Goal: Task Accomplishment & Management: Manage account settings

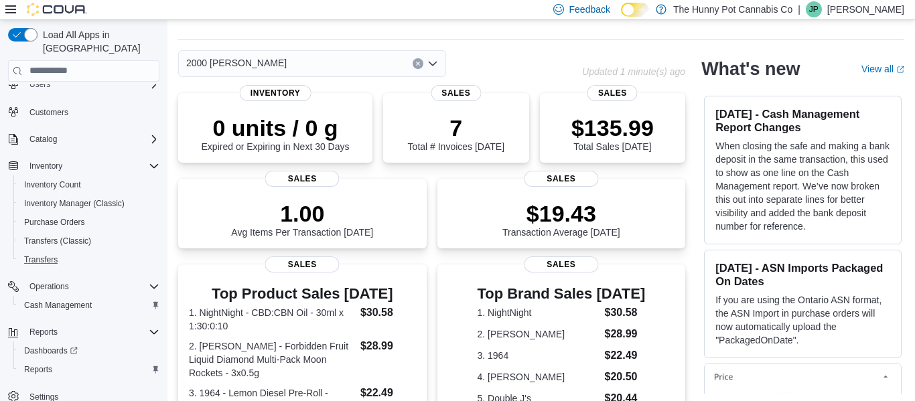
scroll to position [36, 0]
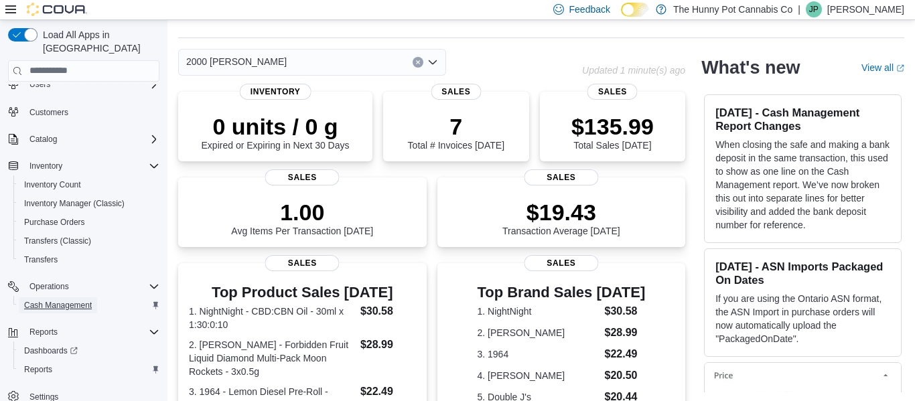
click at [70, 300] on span "Cash Management" at bounding box center [58, 305] width 68 height 11
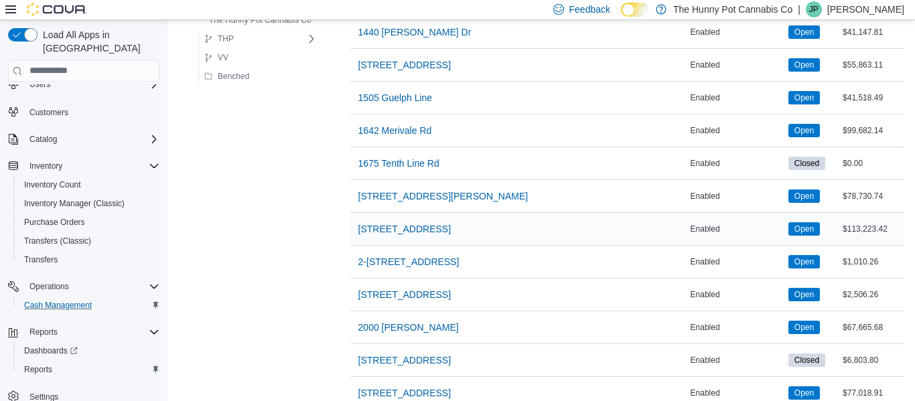
scroll to position [420, 0]
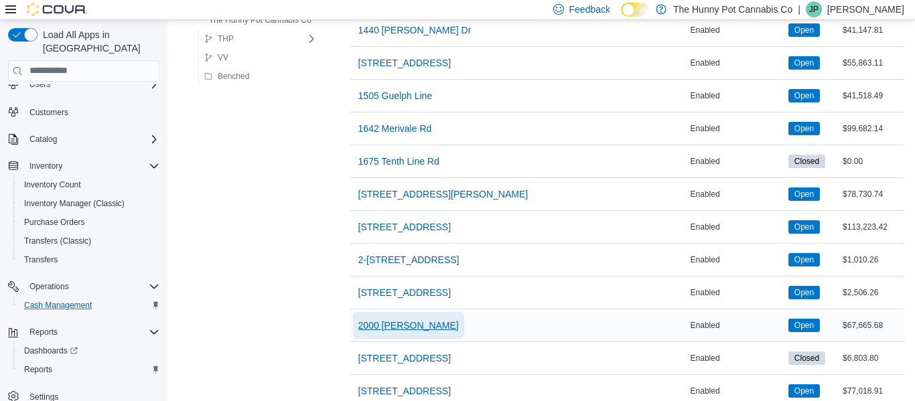
click at [399, 325] on span "2000 [PERSON_NAME]" at bounding box center [409, 325] width 101 height 13
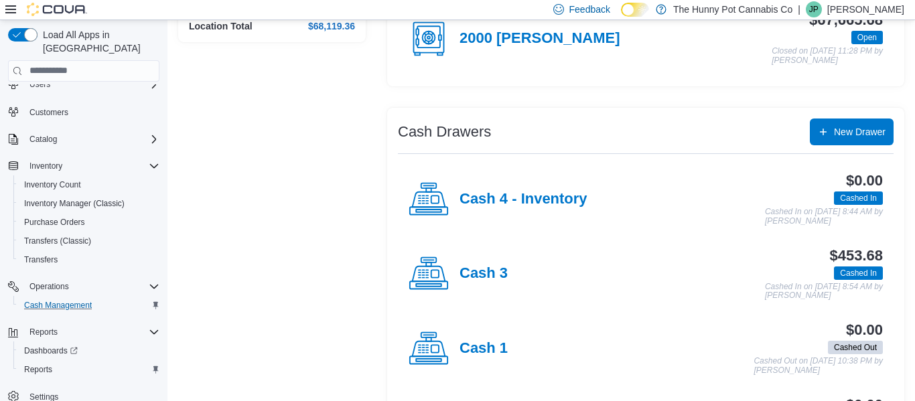
scroll to position [184, 0]
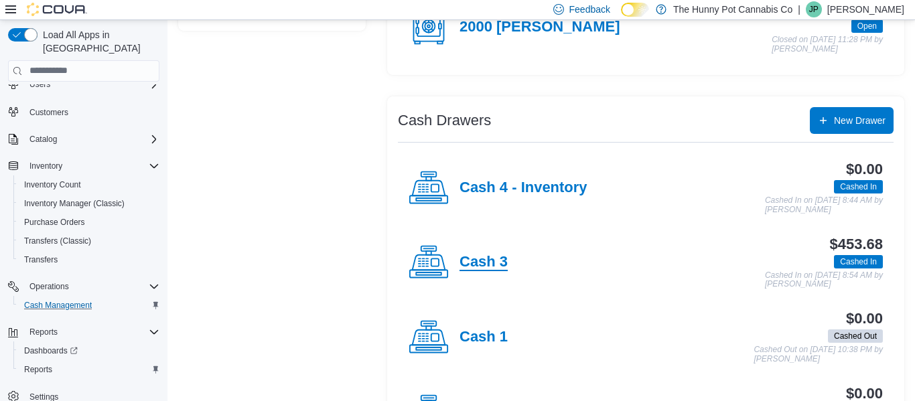
click at [491, 269] on h4 "Cash 3" at bounding box center [484, 262] width 48 height 17
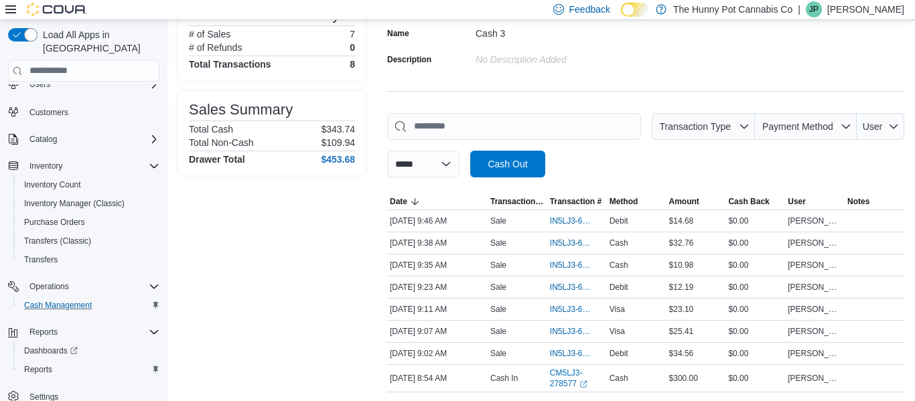
scroll to position [114, 0]
click at [565, 292] on span "IN5LJ3-6153921" at bounding box center [570, 286] width 41 height 11
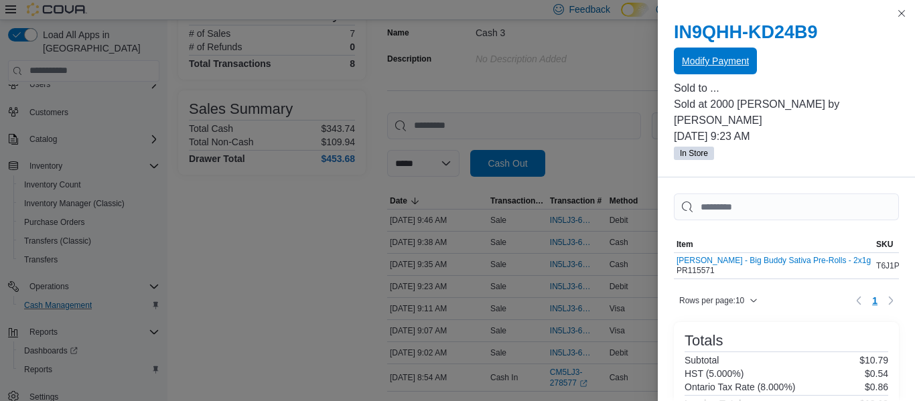
click at [720, 62] on span "Modify Payment" at bounding box center [715, 60] width 67 height 13
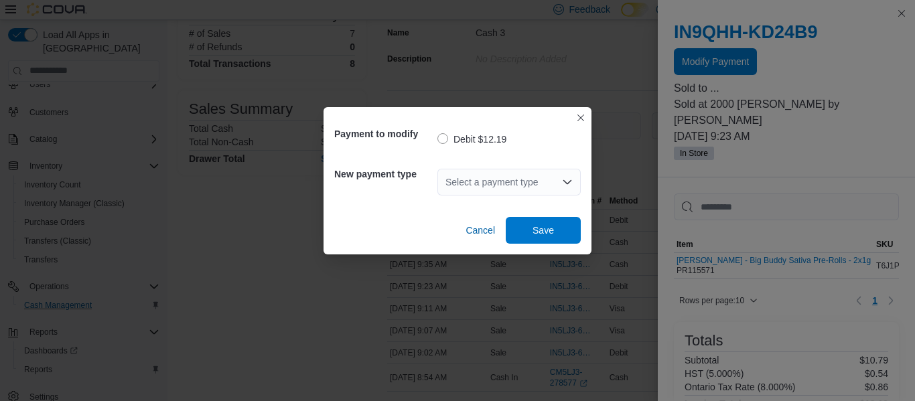
click at [479, 172] on div "Select a payment type" at bounding box center [509, 182] width 143 height 27
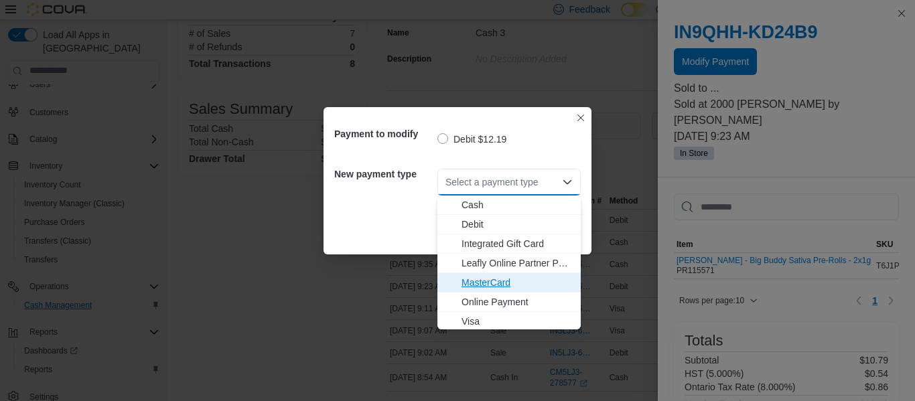
click at [470, 285] on span "MasterCard" at bounding box center [517, 282] width 111 height 13
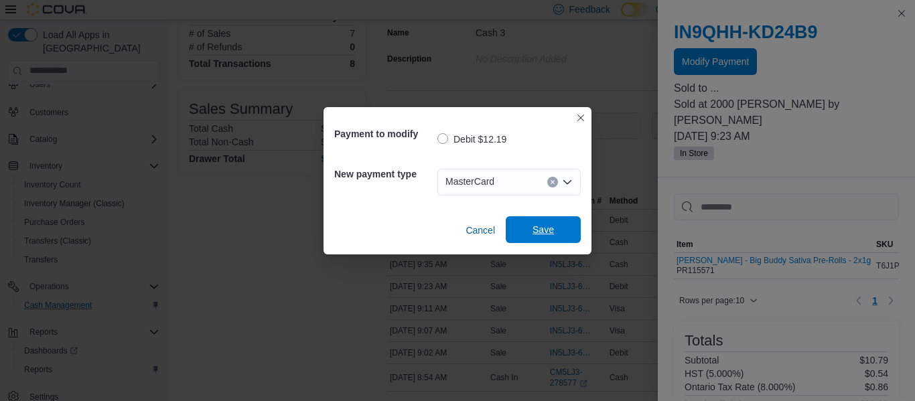
click at [547, 231] on span "Save" at bounding box center [543, 229] width 21 height 13
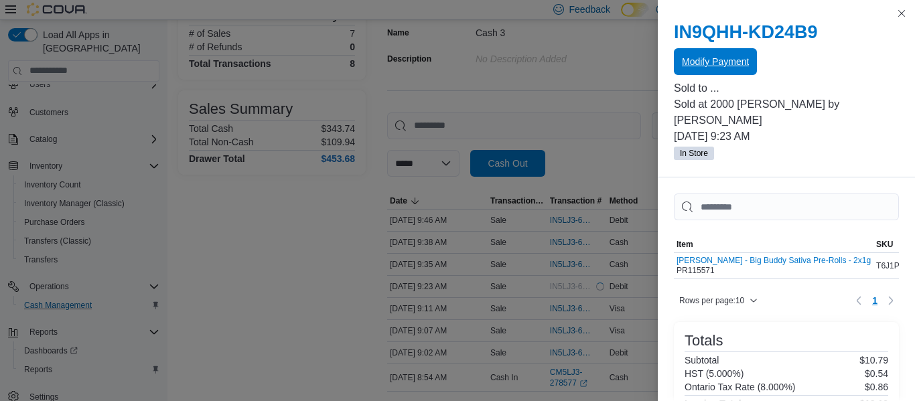
scroll to position [0, 0]
click at [903, 13] on button "Close this dialog" at bounding box center [902, 13] width 16 height 16
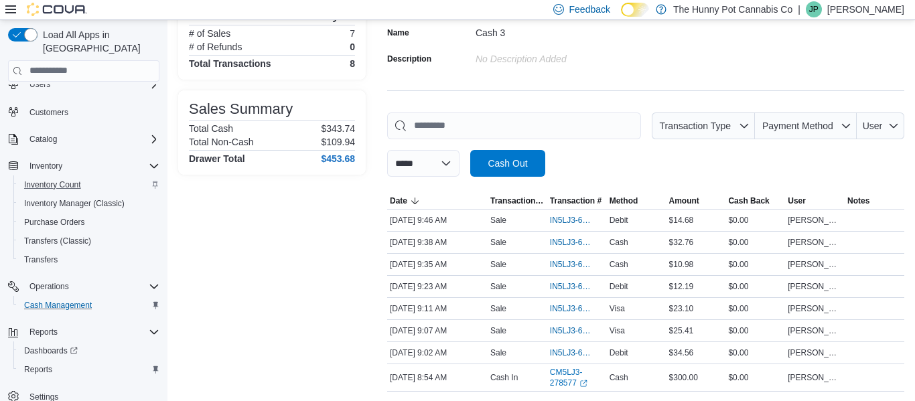
scroll to position [174, 0]
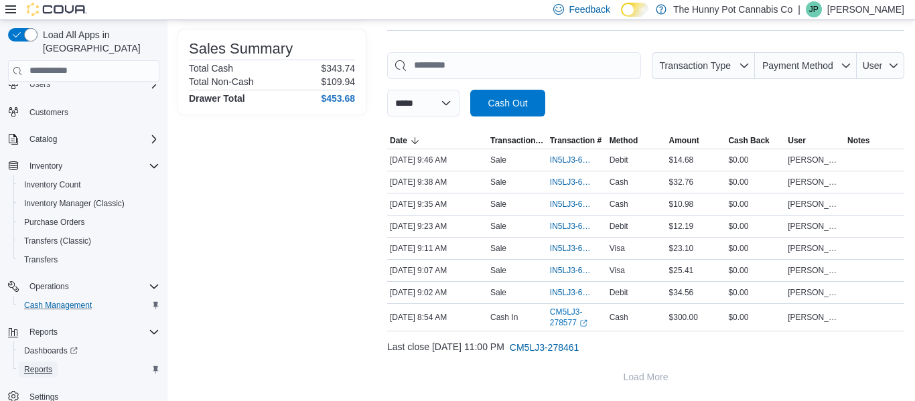
click at [39, 365] on span "Reports" at bounding box center [38, 370] width 28 height 11
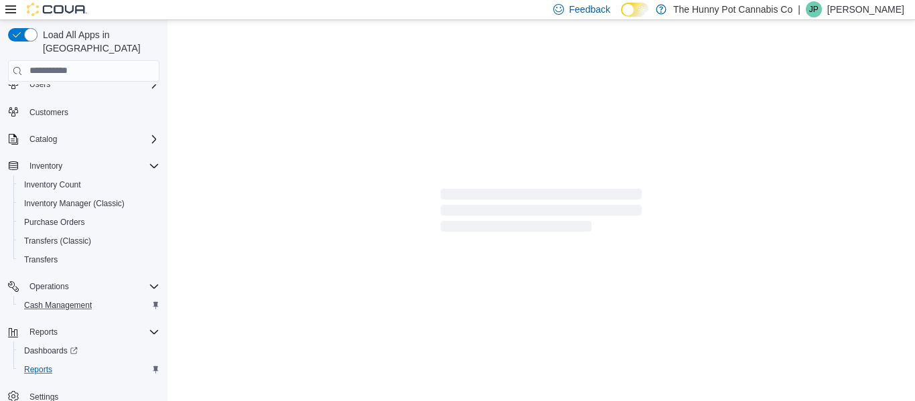
click at [417, 62] on div at bounding box center [542, 212] width 748 height 385
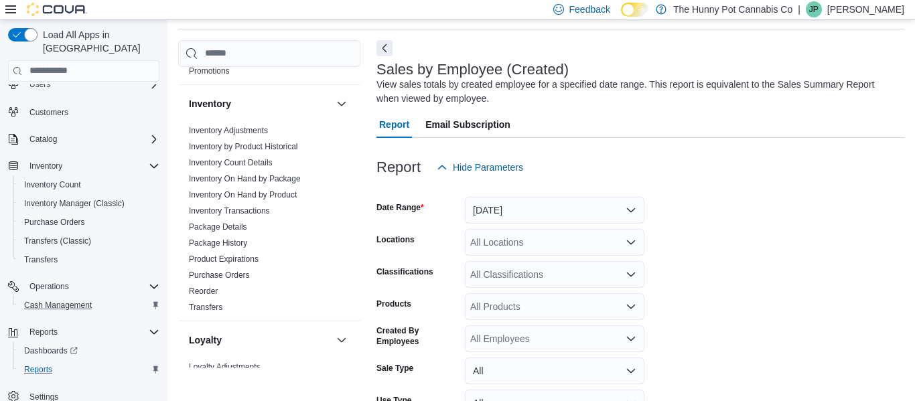
scroll to position [210, 0]
click at [234, 194] on link "Inventory On Hand by Product" at bounding box center [243, 193] width 108 height 9
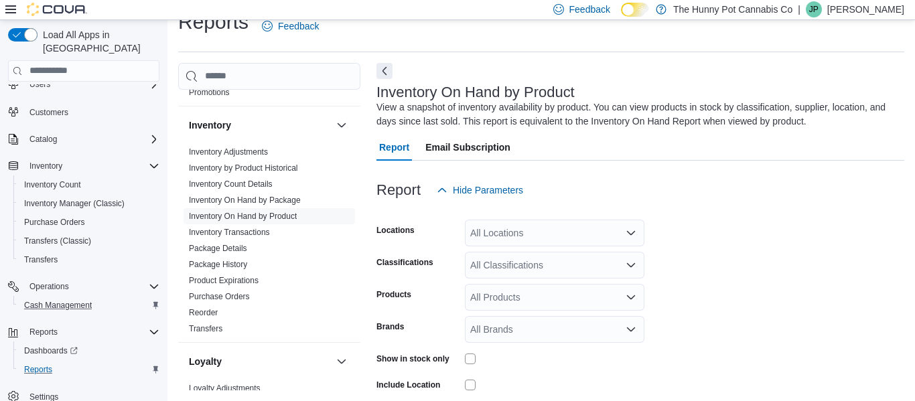
scroll to position [45, 0]
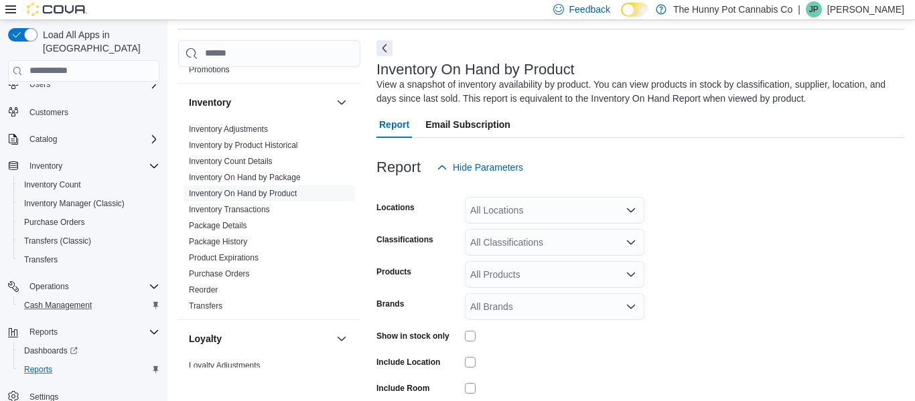
click at [550, 207] on div "All Locations" at bounding box center [555, 210] width 180 height 27
type input "****"
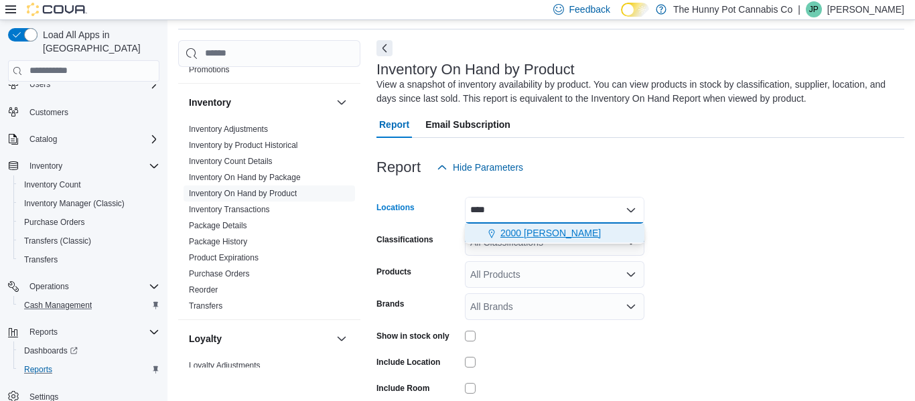
click at [540, 238] on span "2000 [PERSON_NAME]" at bounding box center [551, 233] width 101 height 13
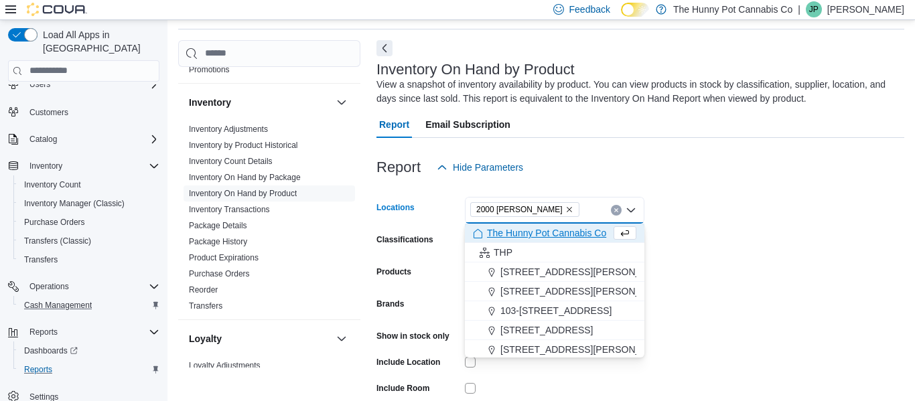
click at [800, 225] on form "Locations 2000 [GEOGRAPHIC_DATA] Combo box. Selected. 2000 [GEOGRAPHIC_DATA]. P…" at bounding box center [641, 321] width 528 height 281
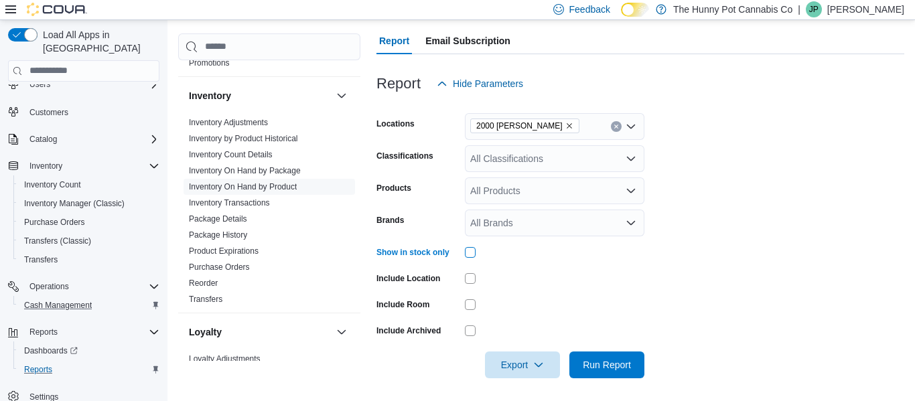
scroll to position [133, 0]
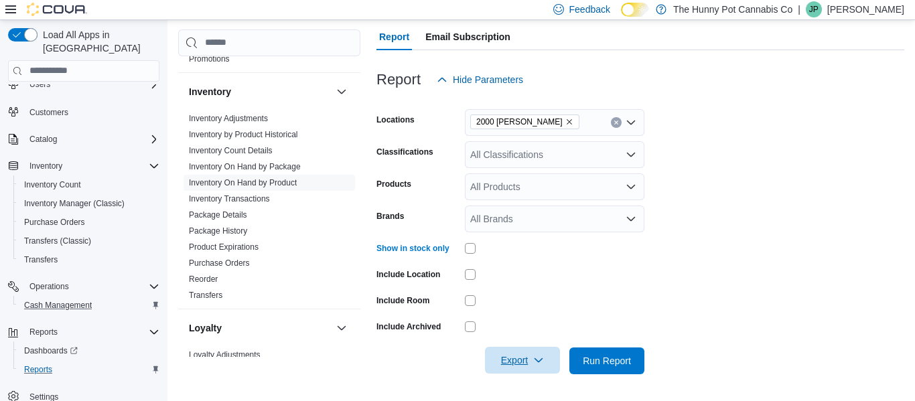
click at [507, 361] on span "Export" at bounding box center [522, 360] width 59 height 27
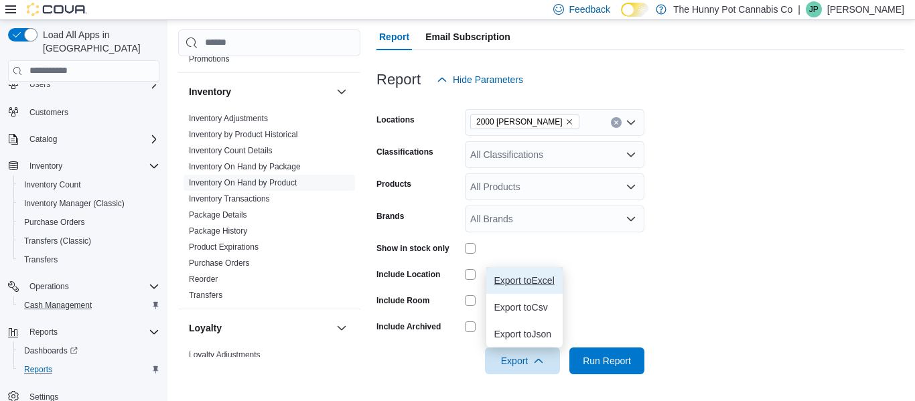
click at [507, 290] on button "Export to Excel" at bounding box center [525, 280] width 76 height 27
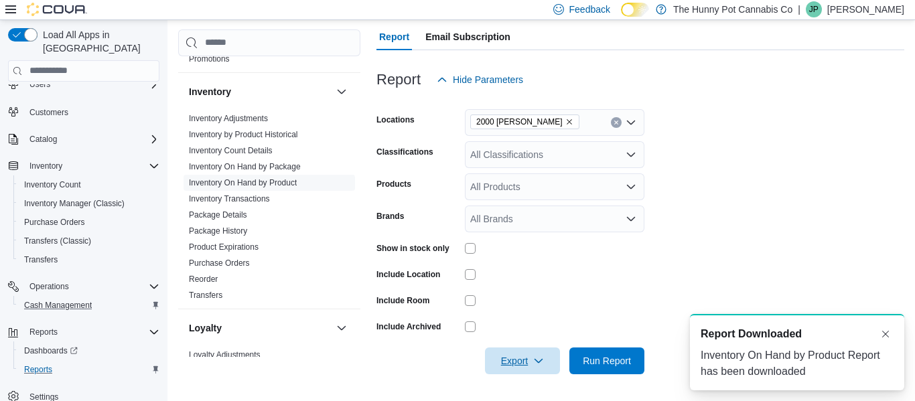
scroll to position [0, 0]
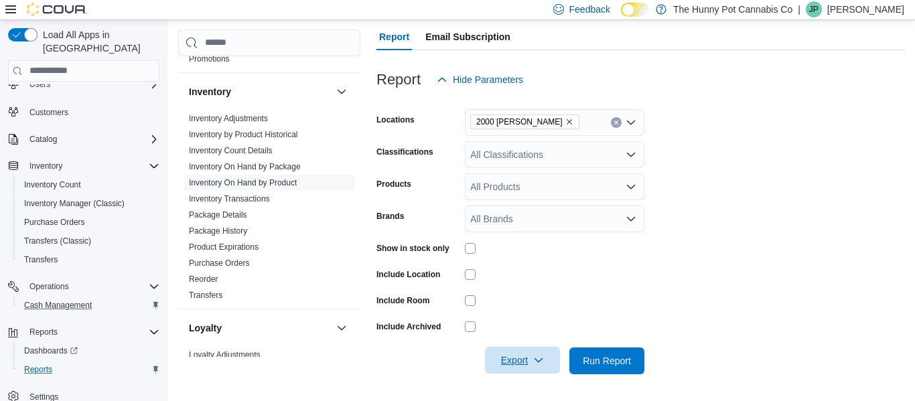
click at [514, 357] on span "Export" at bounding box center [522, 360] width 59 height 27
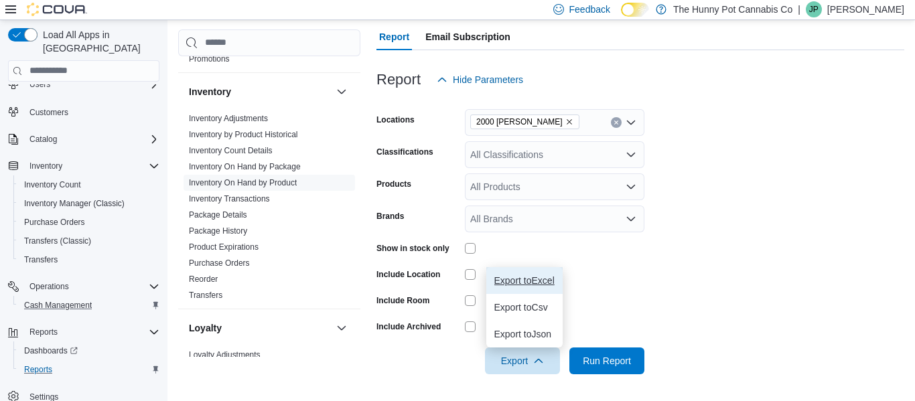
click at [523, 283] on span "Export to Excel" at bounding box center [525, 280] width 60 height 11
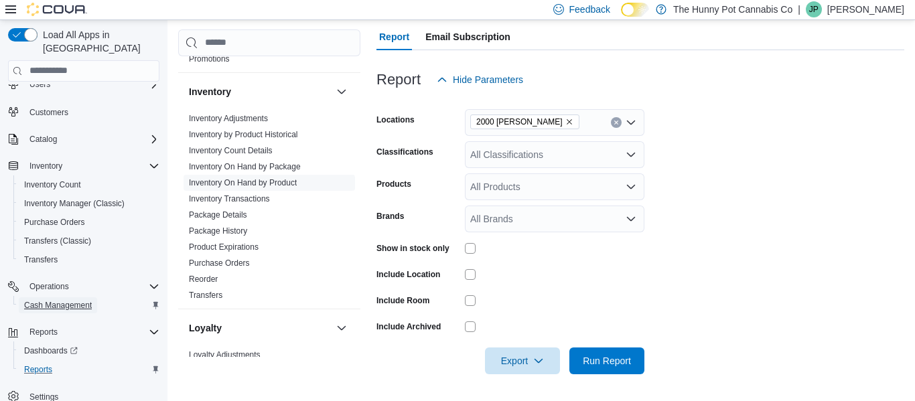
click at [45, 299] on span "Cash Management" at bounding box center [58, 306] width 68 height 16
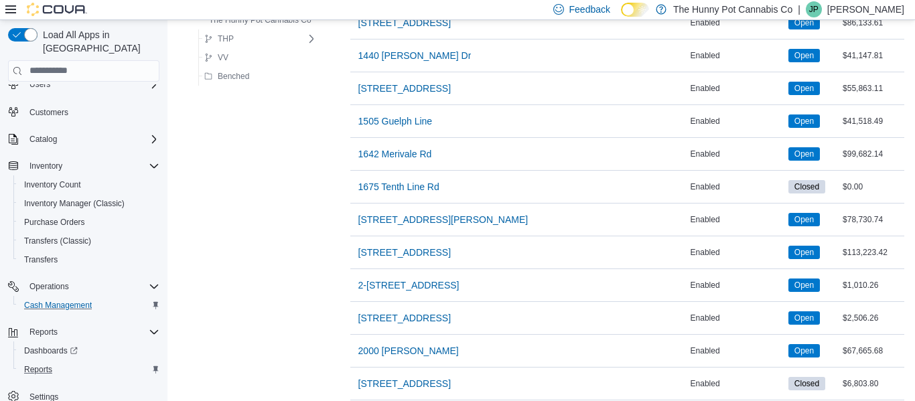
scroll to position [409, 0]
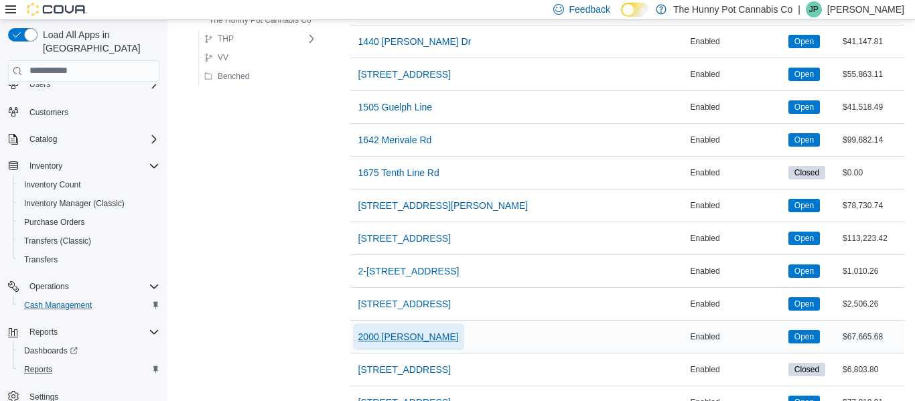
click at [401, 332] on span "2000 [PERSON_NAME]" at bounding box center [409, 336] width 101 height 13
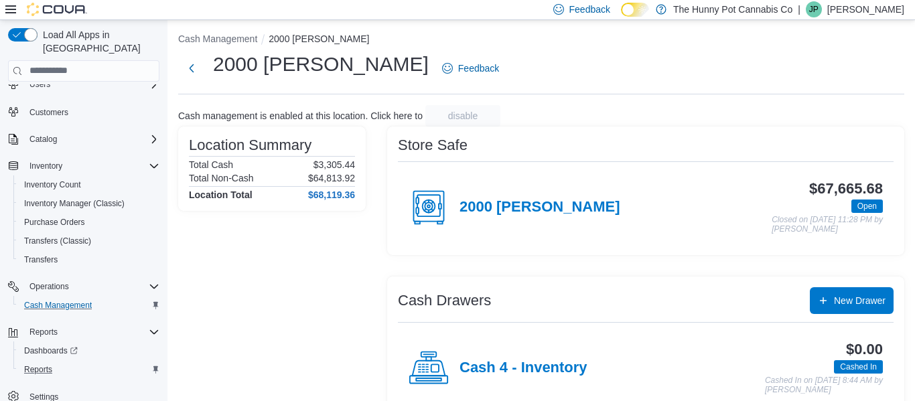
scroll to position [254, 0]
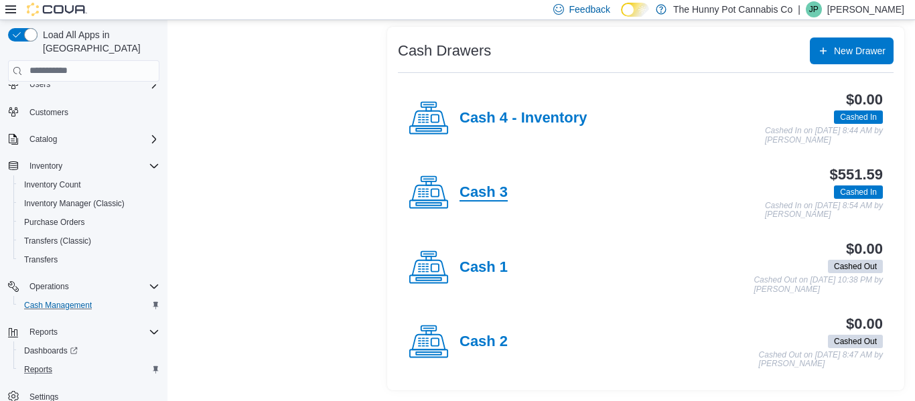
click at [492, 191] on h4 "Cash 3" at bounding box center [484, 192] width 48 height 17
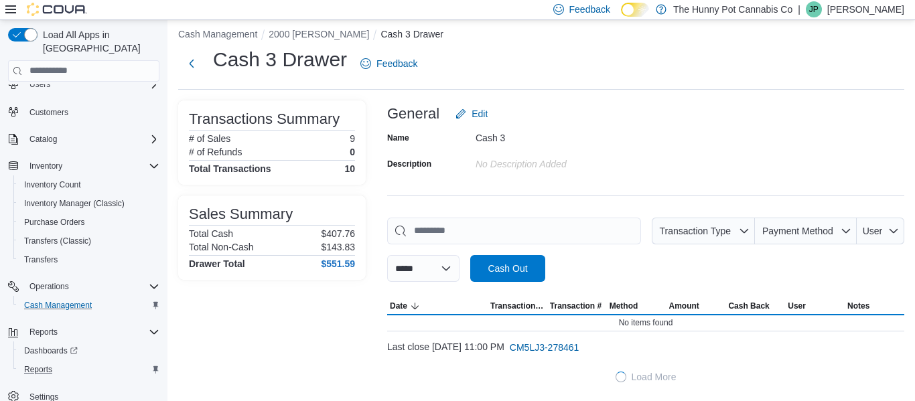
scroll to position [218, 0]
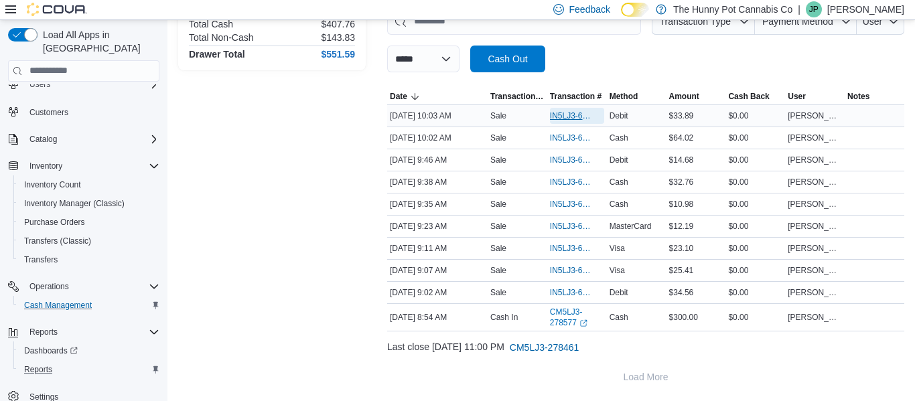
click at [564, 119] on span "IN5LJ3-6154076" at bounding box center [570, 116] width 41 height 11
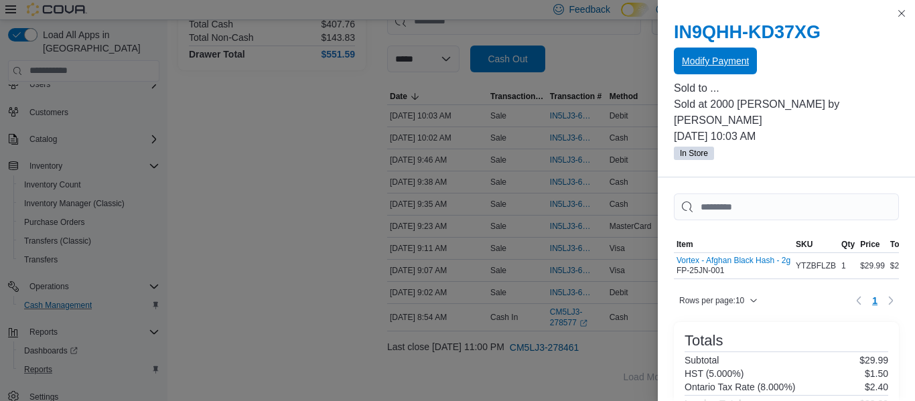
click at [727, 57] on span "Modify Payment" at bounding box center [715, 60] width 67 height 13
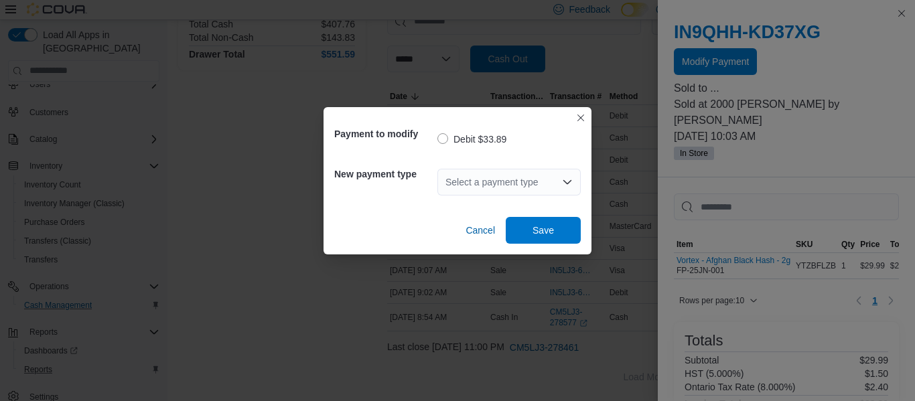
click at [477, 180] on div "Select a payment type" at bounding box center [509, 182] width 143 height 27
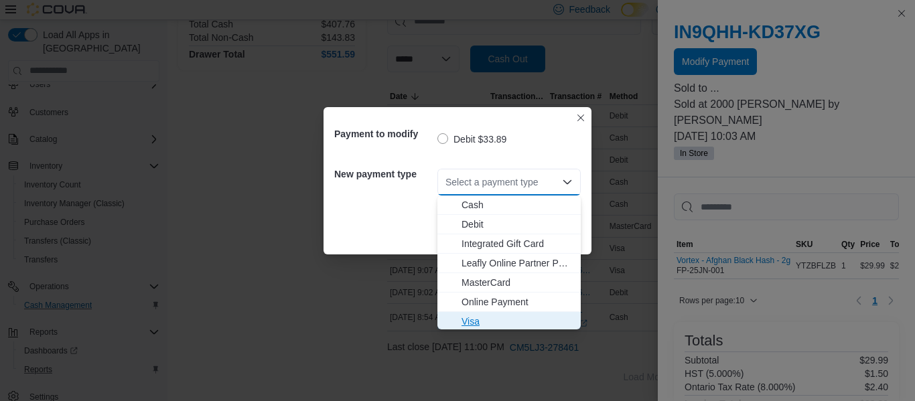
click at [474, 320] on span "Visa" at bounding box center [517, 321] width 111 height 13
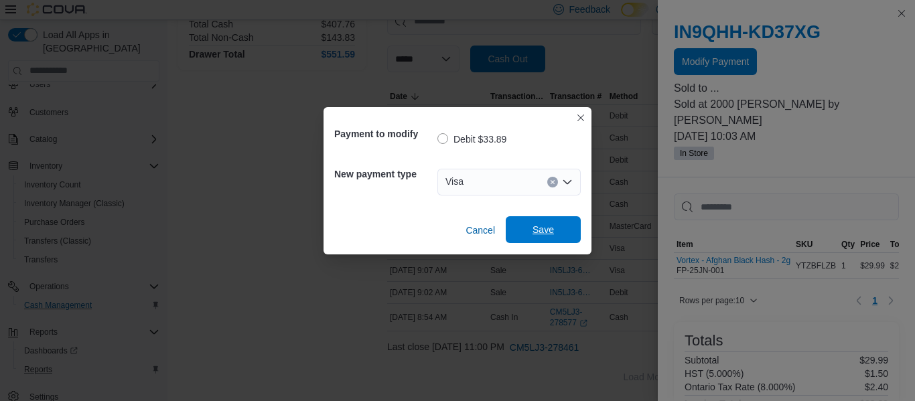
click at [545, 227] on span "Save" at bounding box center [543, 229] width 21 height 13
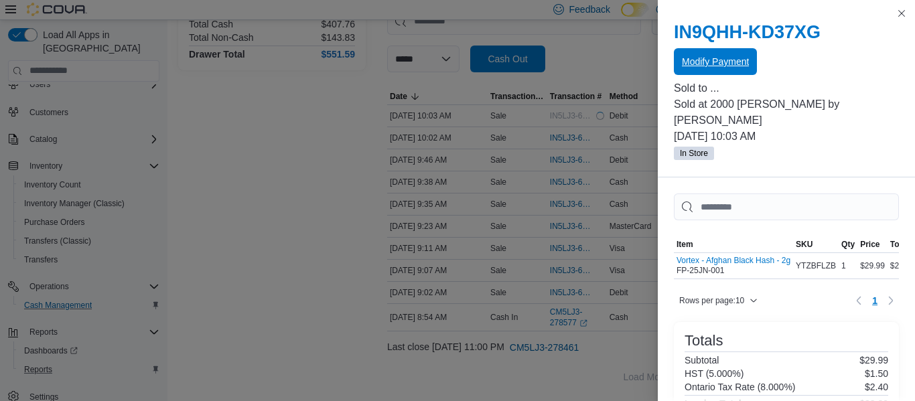
scroll to position [0, 0]
click at [903, 11] on button "Close this dialog" at bounding box center [902, 13] width 16 height 16
